Goal: Find specific page/section: Find specific page/section

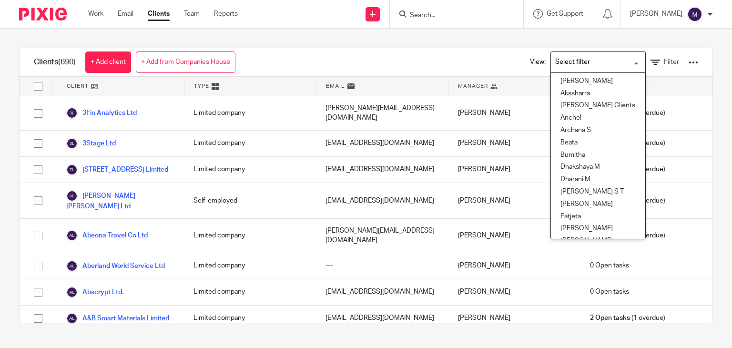
click at [580, 67] on input "Search for option" at bounding box center [596, 62] width 88 height 17
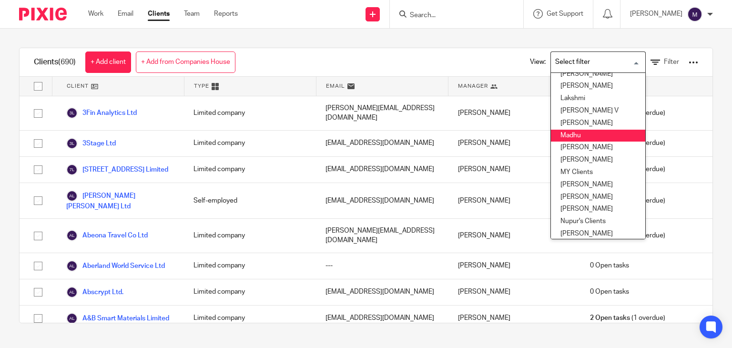
scroll to position [207, 0]
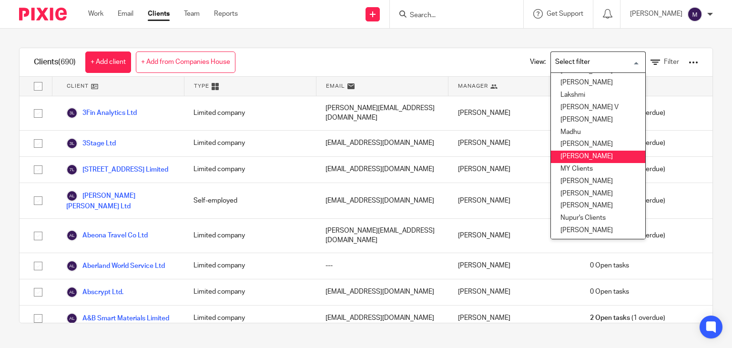
click at [564, 151] on li "[PERSON_NAME]" at bounding box center [598, 157] width 94 height 12
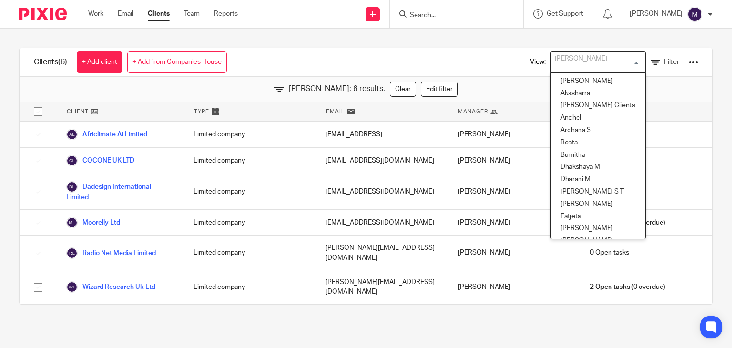
scroll to position [130, 0]
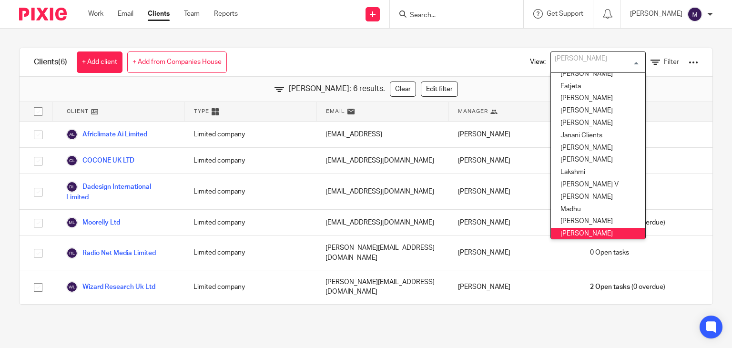
click at [584, 57] on input "Search for option" at bounding box center [596, 62] width 88 height 17
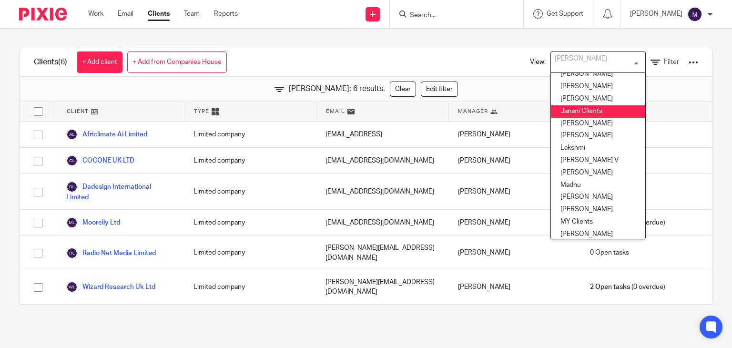
scroll to position [150, 0]
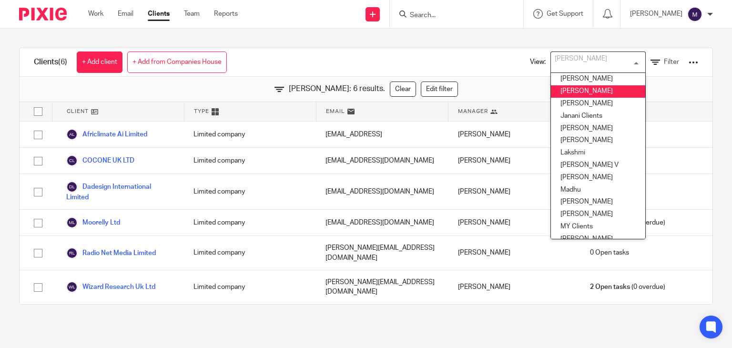
click at [569, 95] on li "[PERSON_NAME]" at bounding box center [598, 91] width 94 height 12
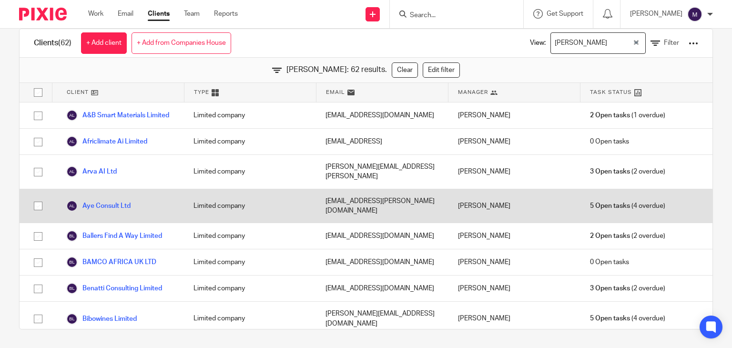
scroll to position [0, 0]
